Goal: Register for event/course

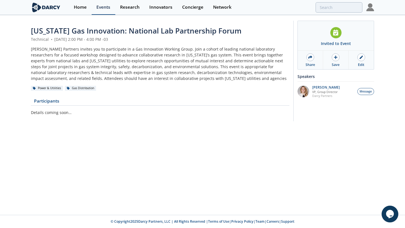
click at [105, 11] on link "Events" at bounding box center [104, 7] width 24 height 15
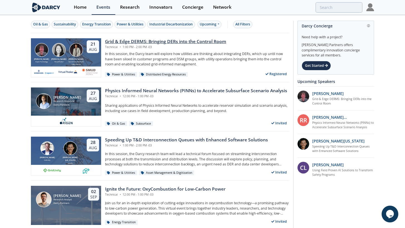
click at [128, 42] on div "Grid & Edge DERMS: Bringing DERs into the Control Room" at bounding box center [165, 41] width 121 height 7
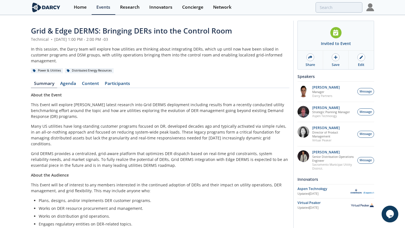
click at [213, 28] on span "Grid & Edge DERMS: Bringing DERs into the Control Room" at bounding box center [131, 31] width 201 height 10
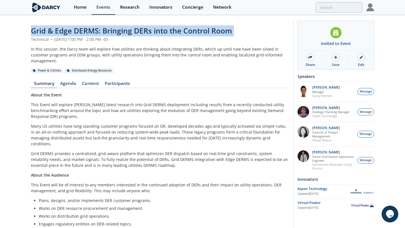
click at [213, 28] on span "Grid & Edge DERMS: Bringing DERs into the Control Room" at bounding box center [131, 31] width 201 height 10
copy header "Grid & Edge DERMS: Bringing DERs into the Control Room"
